Goal: Contribute content

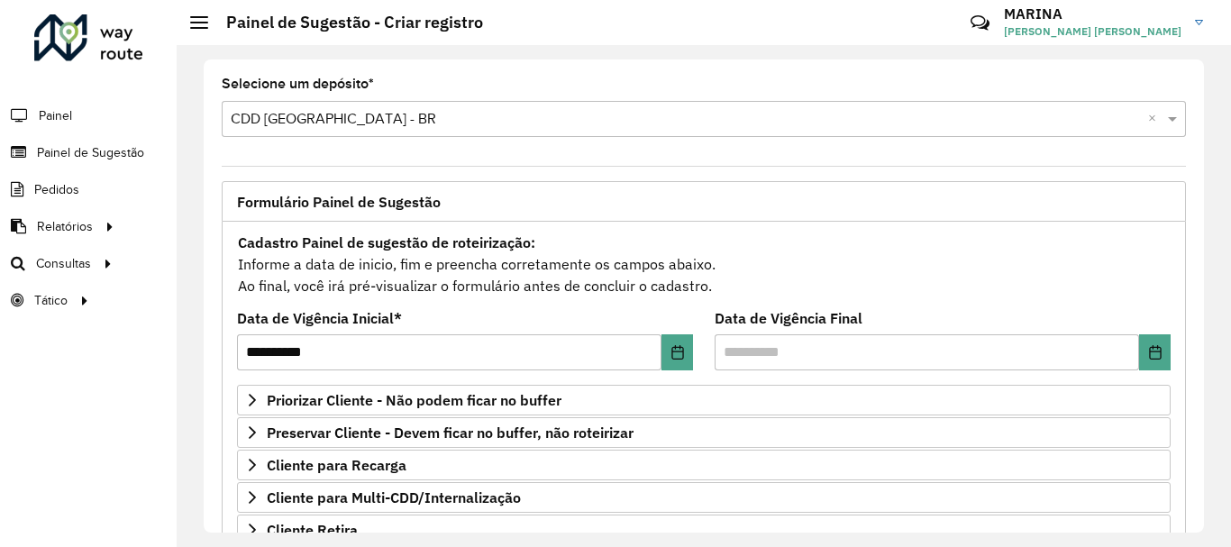
scroll to position [335, 0]
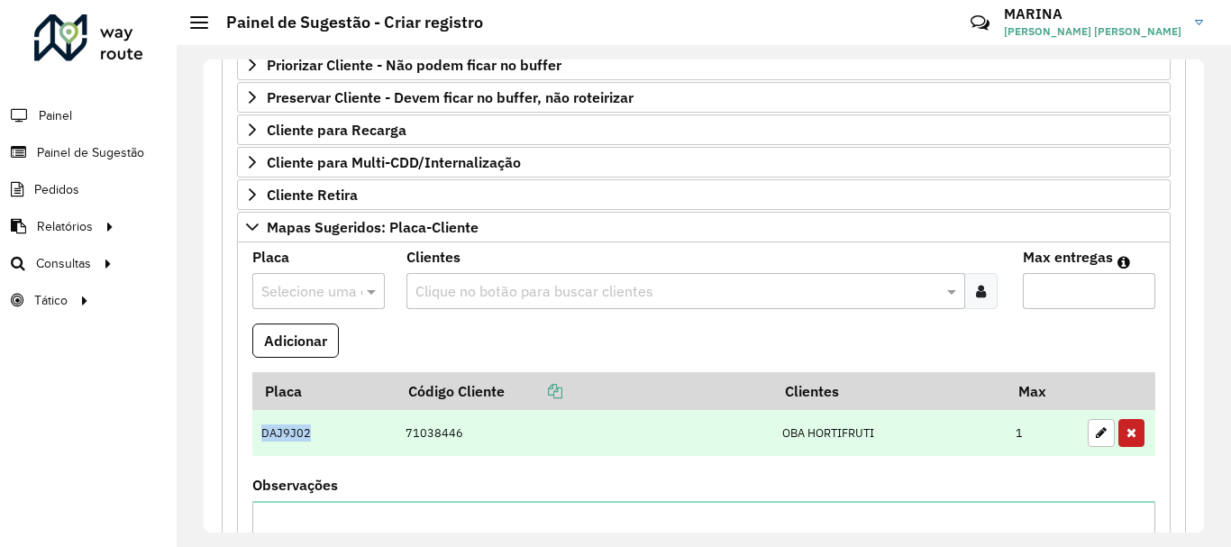
drag, startPoint x: 323, startPoint y: 431, endPoint x: 262, endPoint y: 442, distance: 62.2
click at [262, 442] on td "DAJ9J02" at bounding box center [323, 433] width 143 height 47
copy td "DAJ9J02"
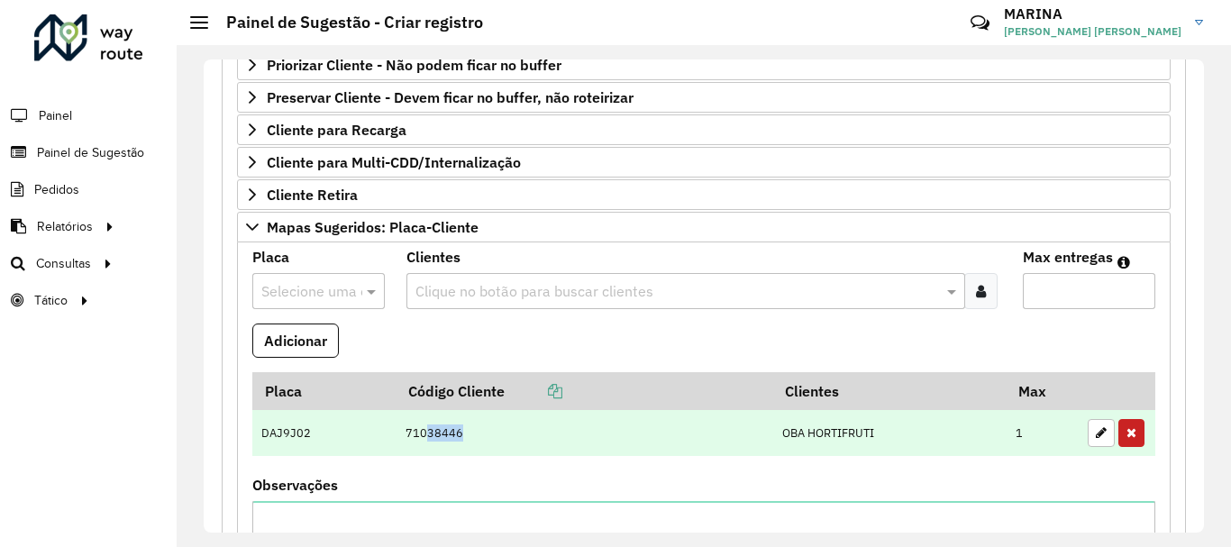
drag, startPoint x: 456, startPoint y: 434, endPoint x: 421, endPoint y: 440, distance: 35.6
click at [421, 440] on td "71038446" at bounding box center [584, 433] width 377 height 47
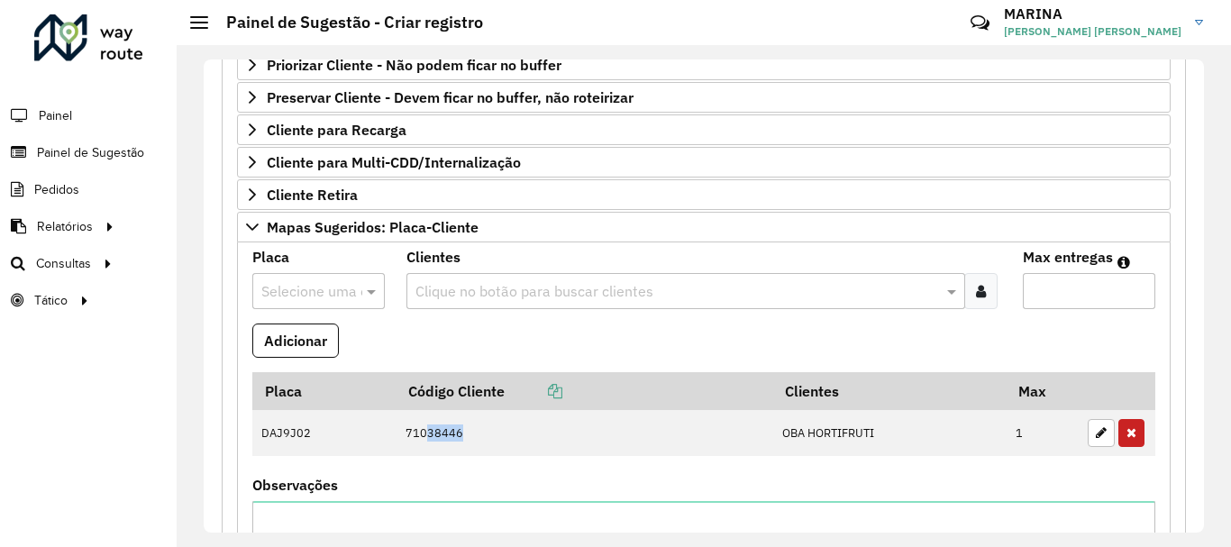
copy td "38446"
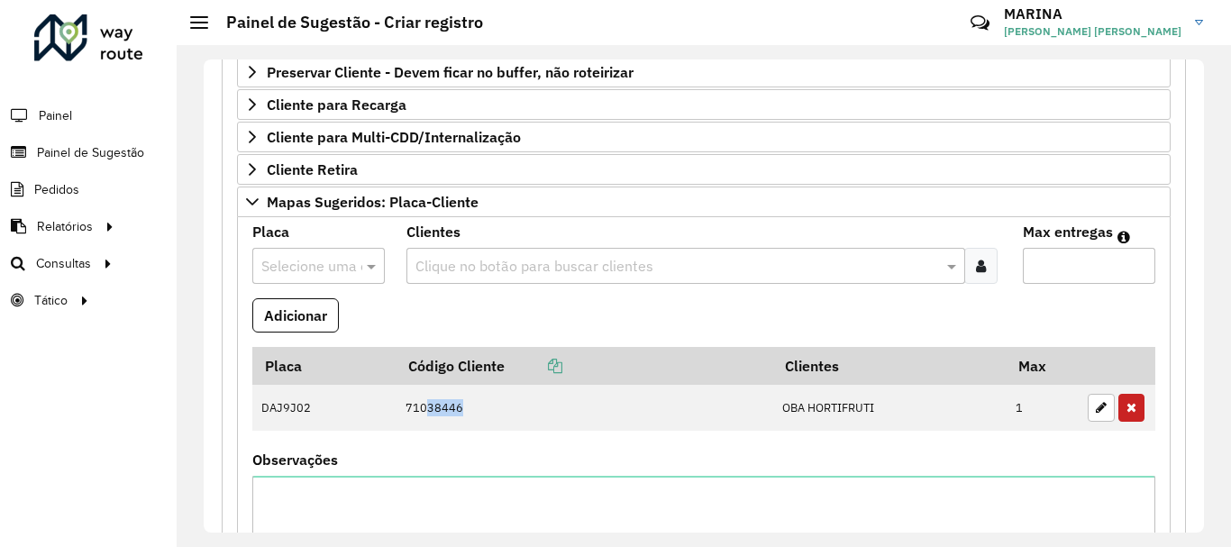
scroll to position [451, 0]
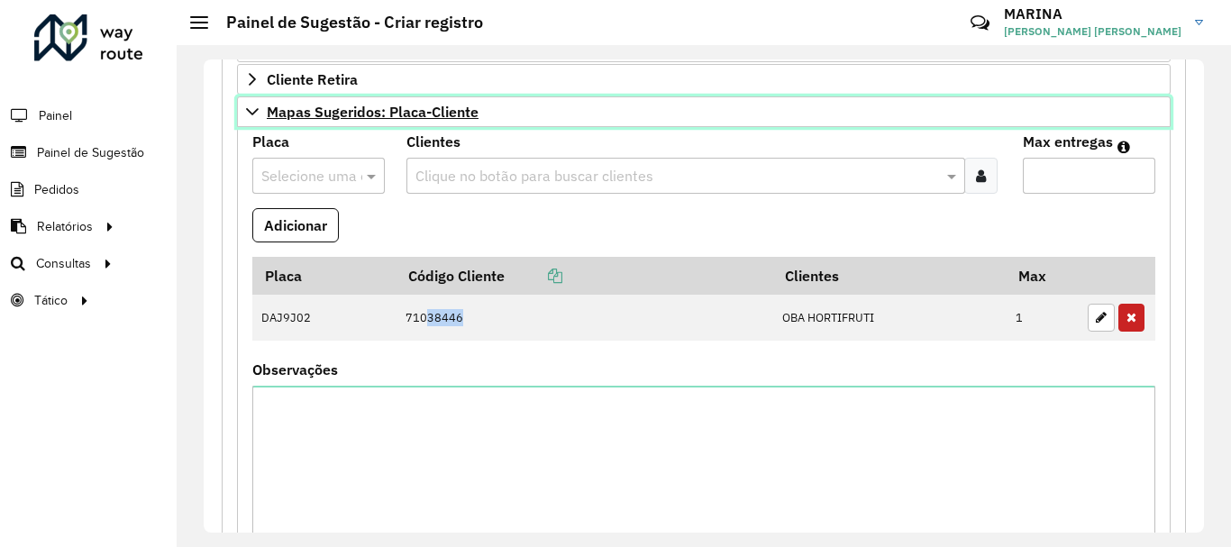
click at [251, 112] on icon at bounding box center [252, 111] width 13 height 7
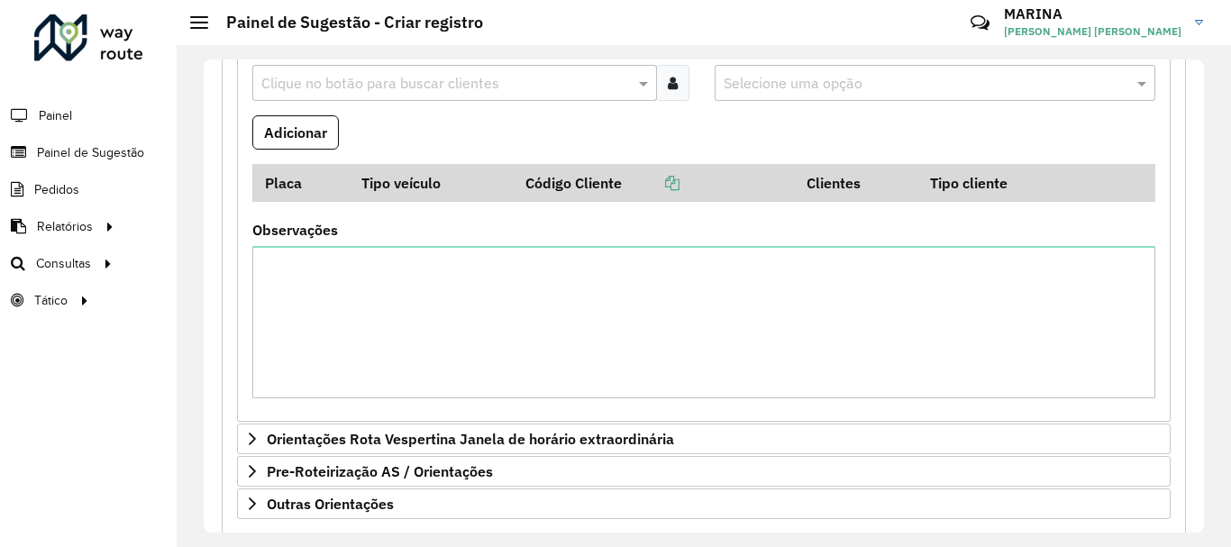
scroll to position [812, 0]
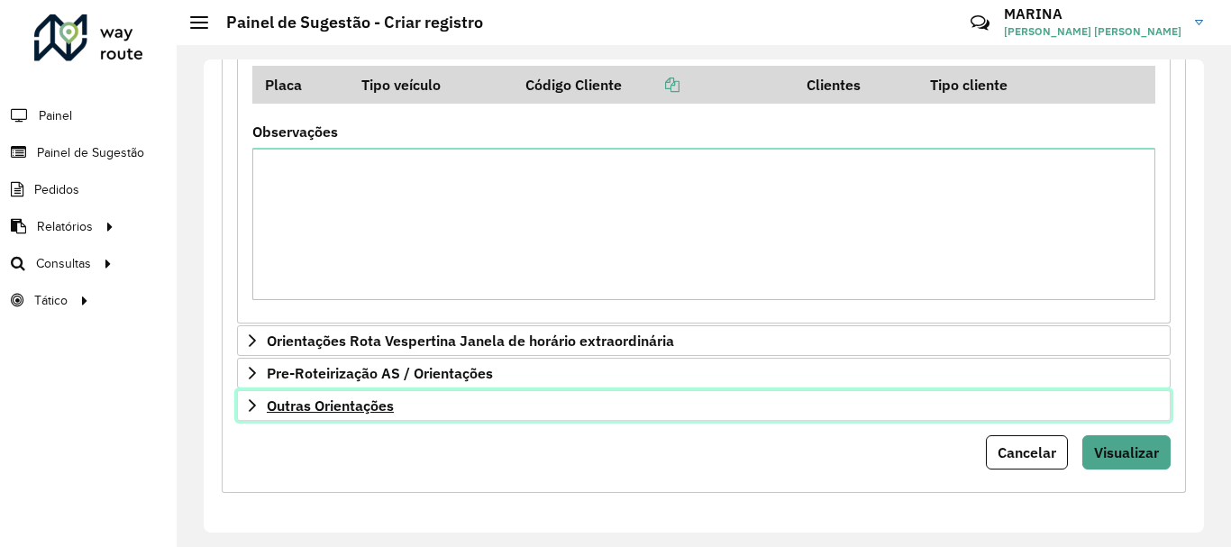
click at [252, 413] on icon at bounding box center [252, 405] width 14 height 14
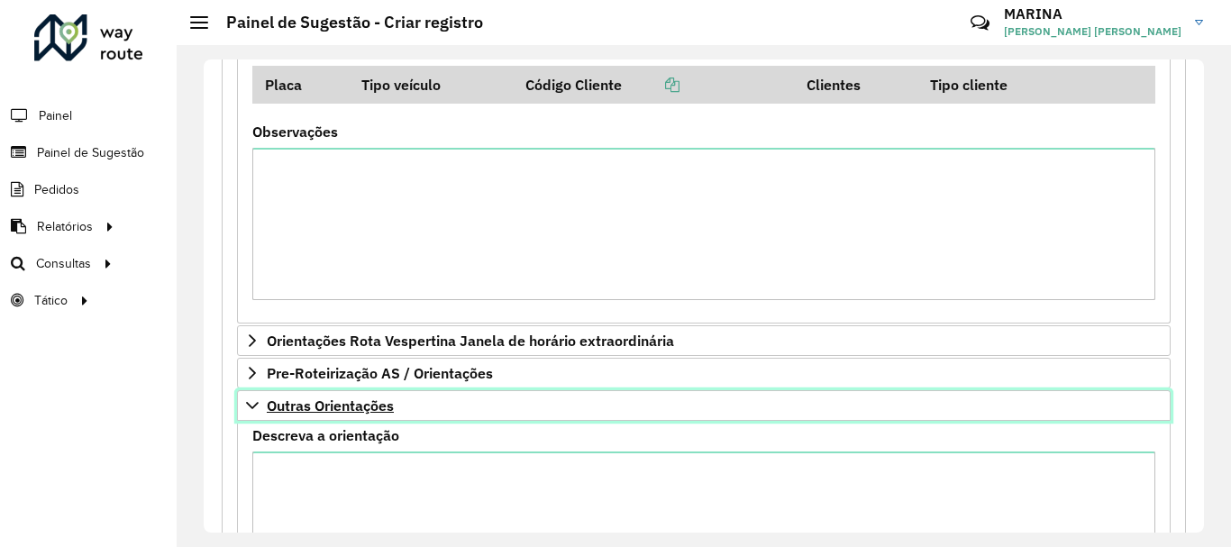
scroll to position [845, 0]
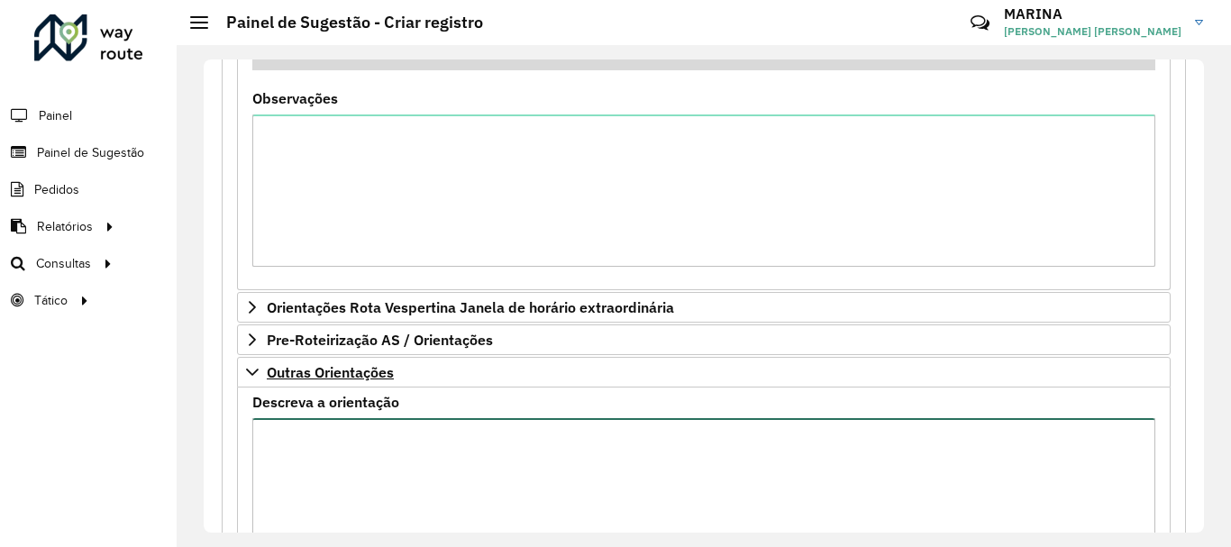
click at [424, 433] on textarea "Descreva a orientação" at bounding box center [703, 494] width 903 height 152
paste textarea "**********"
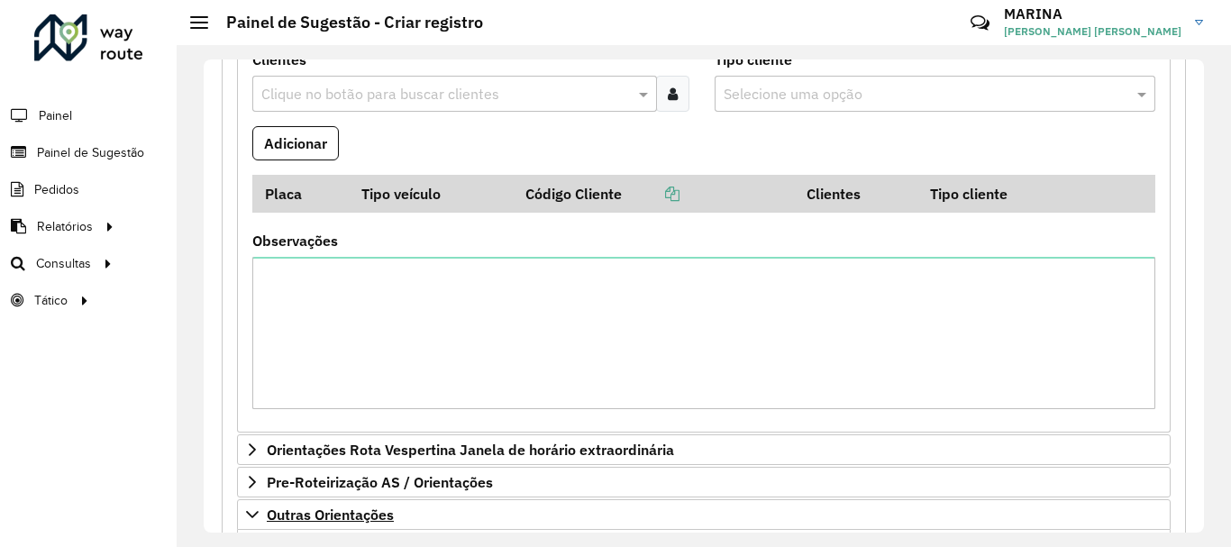
scroll to position [1018, 0]
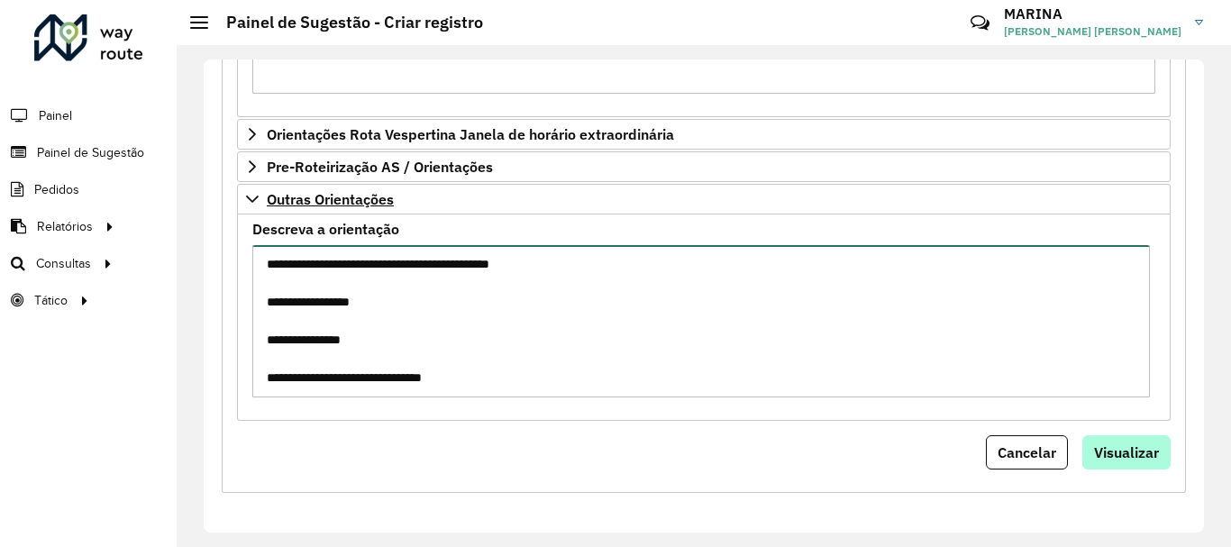
type textarea "**********"
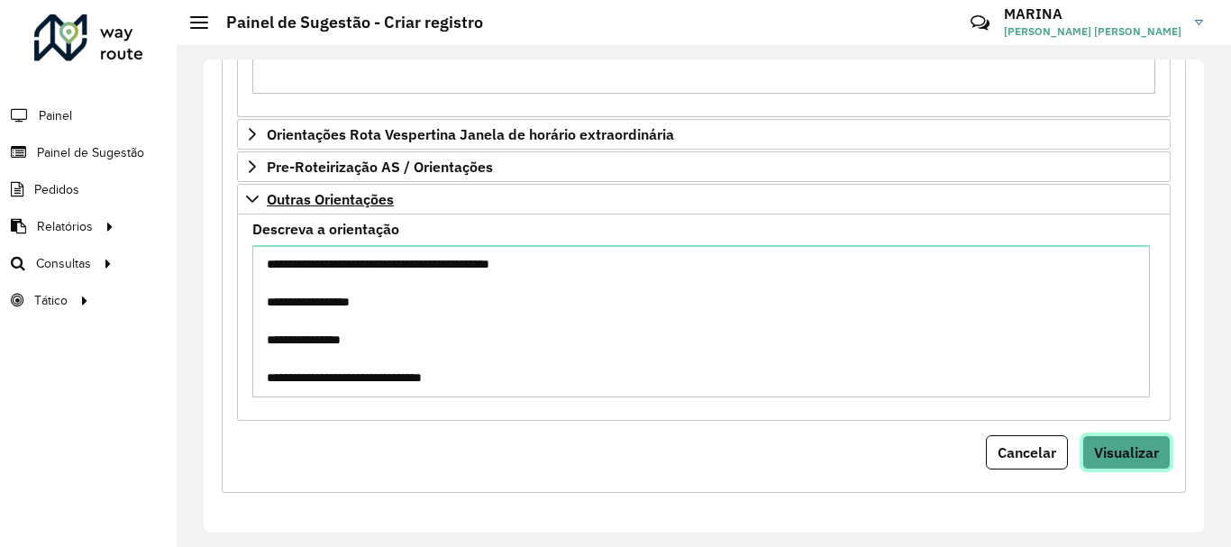
click at [1147, 453] on span "Visualizar" at bounding box center [1126, 452] width 65 height 18
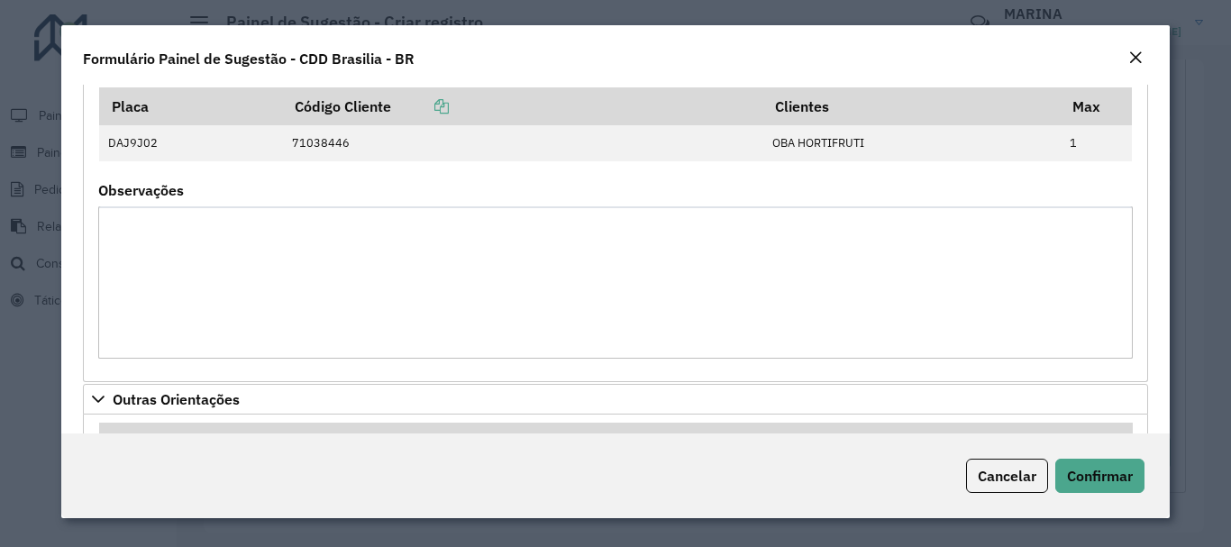
scroll to position [0, 0]
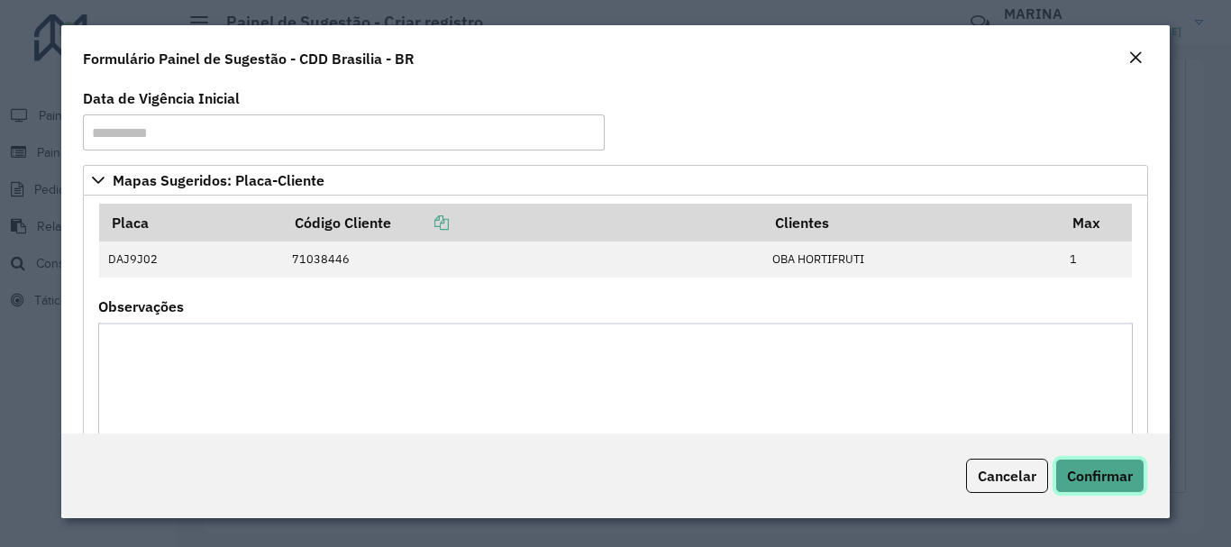
click at [1102, 476] on span "Confirmar" at bounding box center [1100, 476] width 66 height 18
